Goal: Transaction & Acquisition: Book appointment/travel/reservation

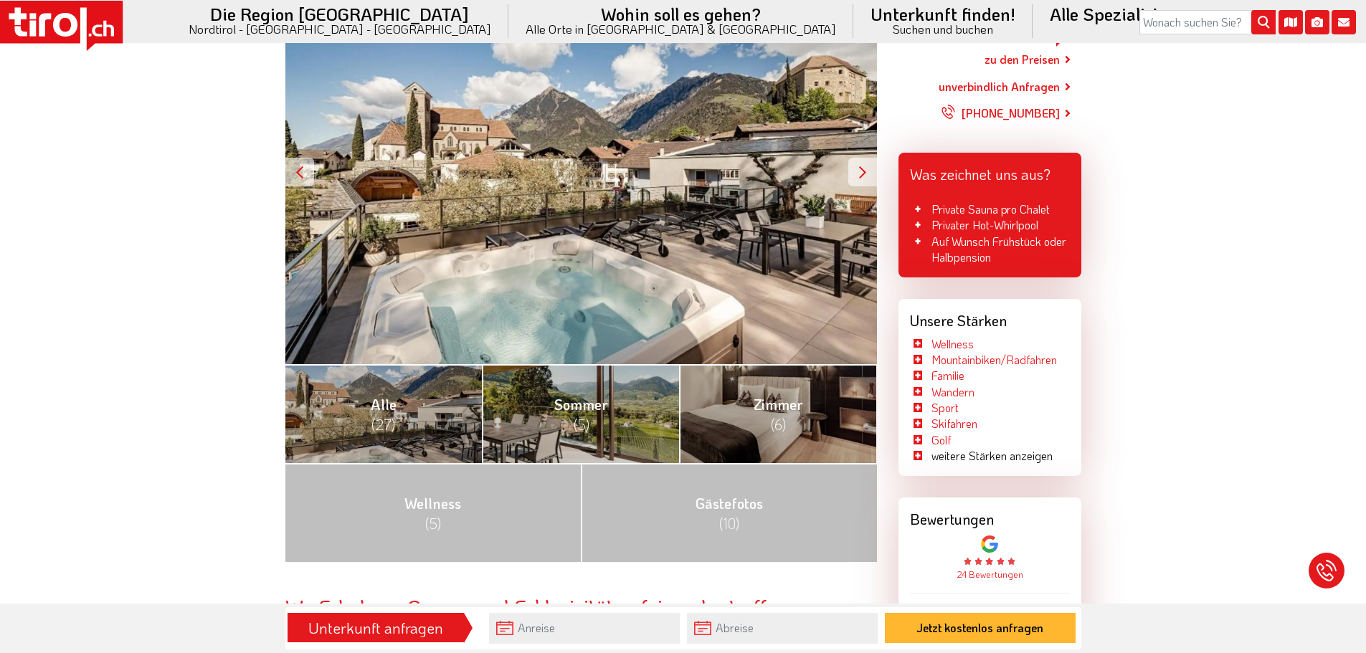
scroll to position [359, 0]
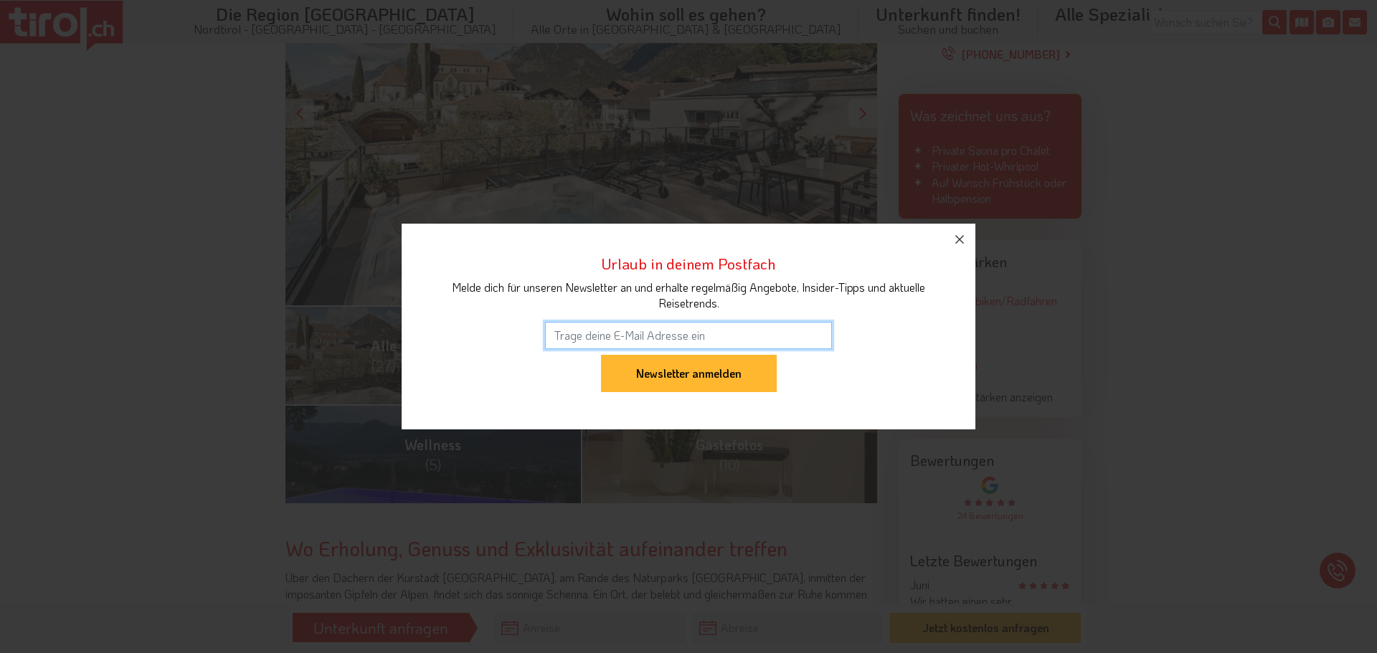
click at [337, 351] on div "Urlaub in deinem Postfach Melde dich für unseren Newsletter an und erhalte rege…" at bounding box center [688, 326] width 1377 height 653
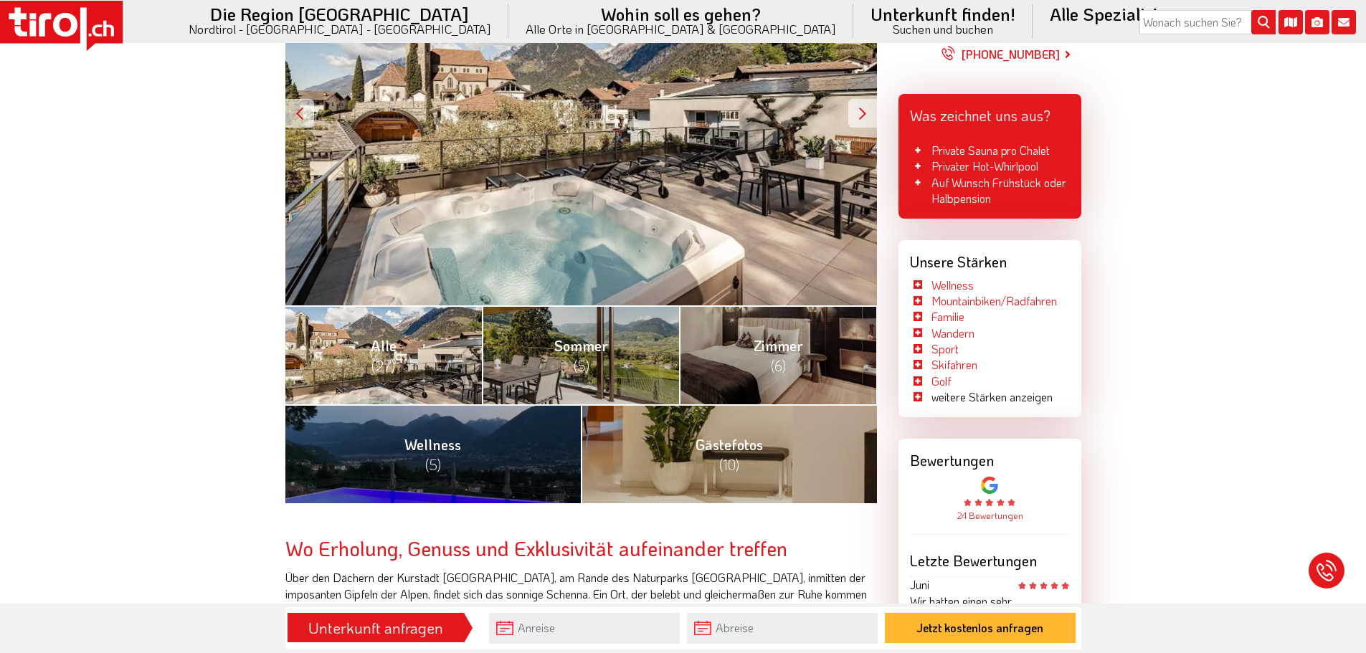
click at [354, 356] on link "Alle (27)" at bounding box center [383, 355] width 197 height 99
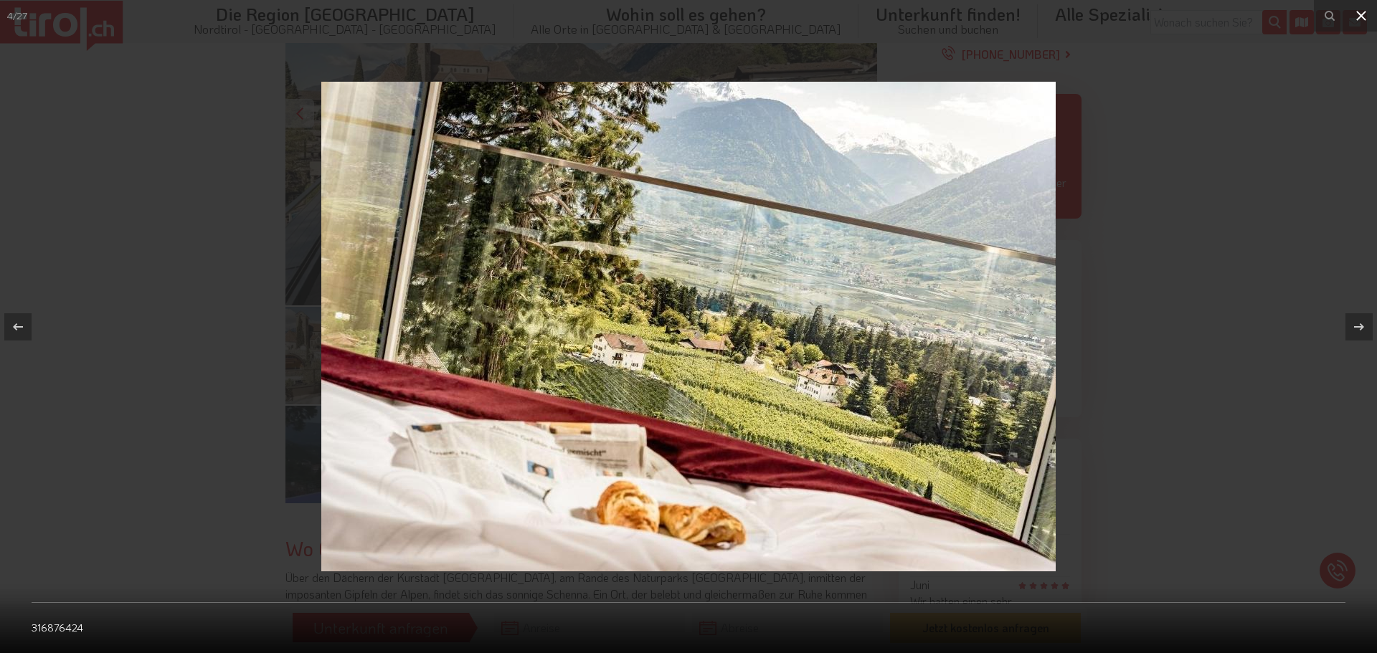
click at [1366, 9] on button at bounding box center [1362, 16] width 32 height 32
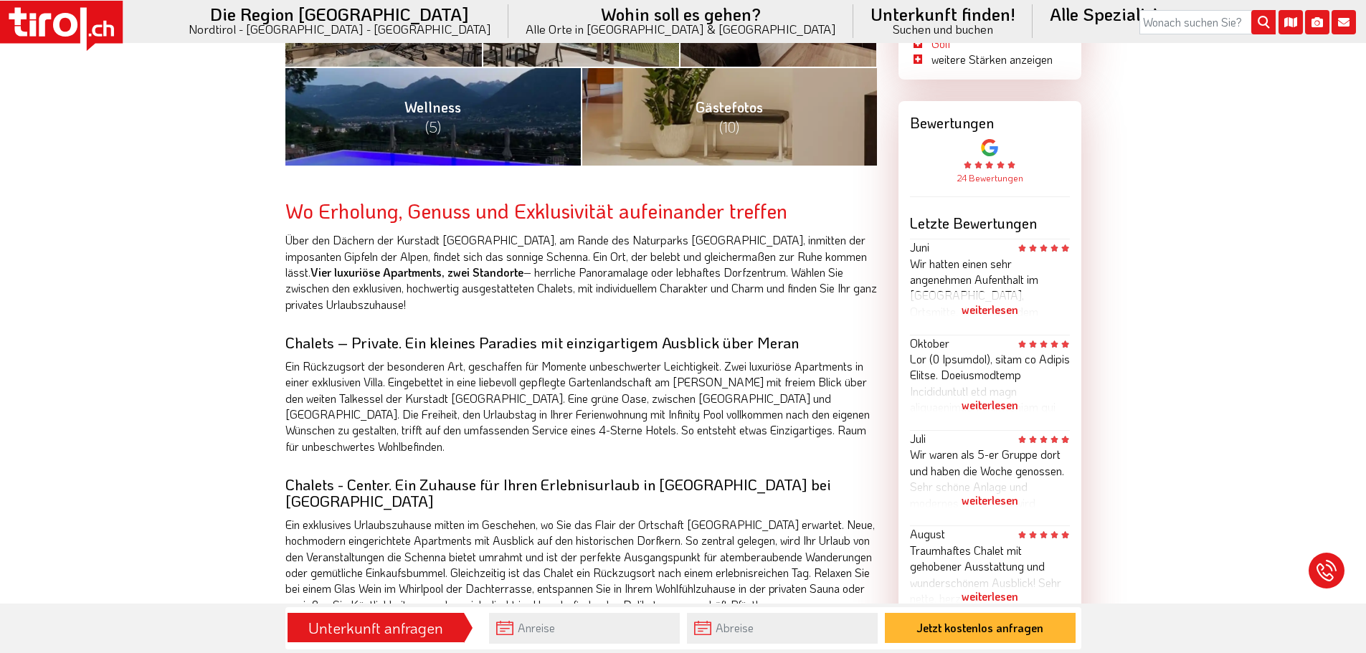
scroll to position [717, 0]
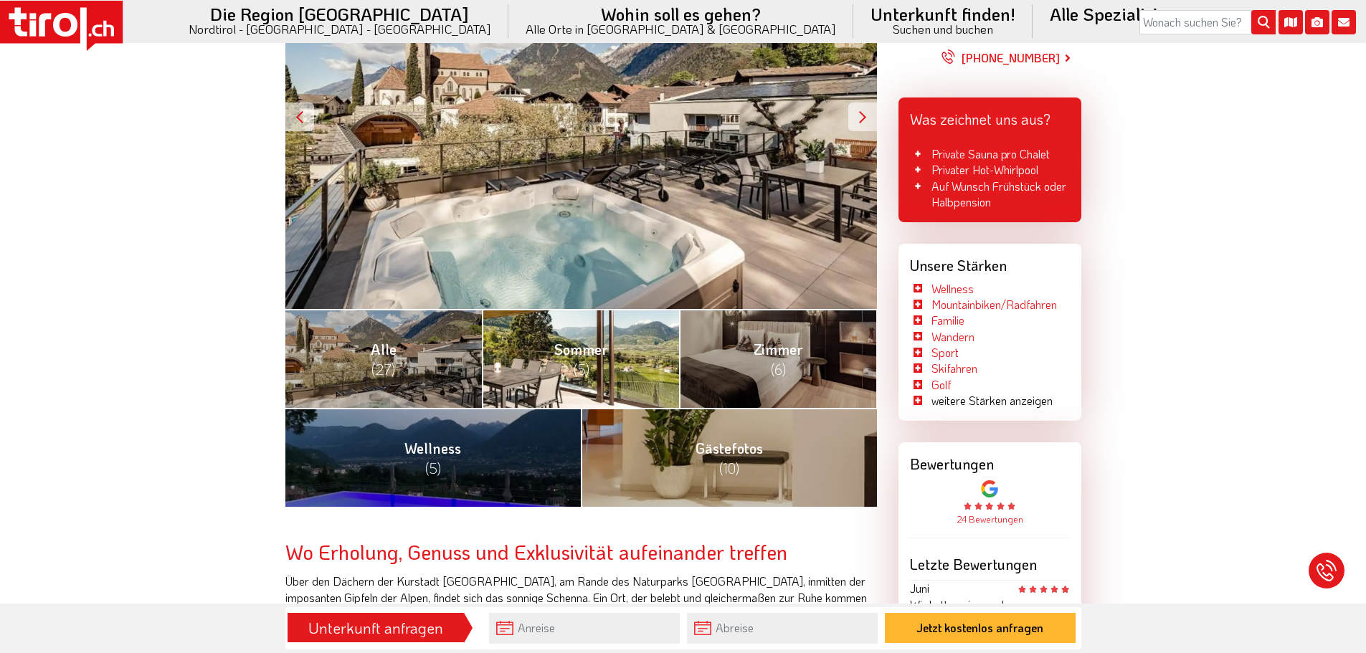
scroll to position [430, 0]
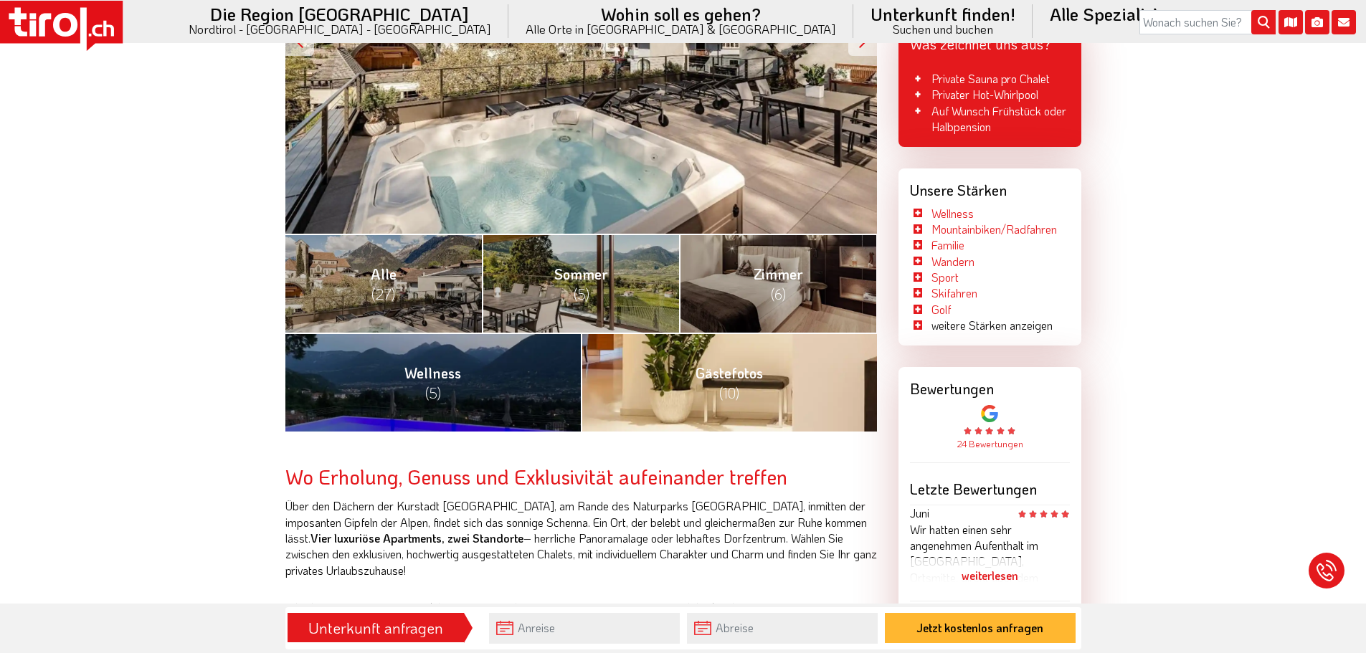
click at [636, 381] on link "Gästefotos (10)" at bounding box center [729, 382] width 296 height 99
